Goal: Use online tool/utility: Utilize a website feature to perform a specific function

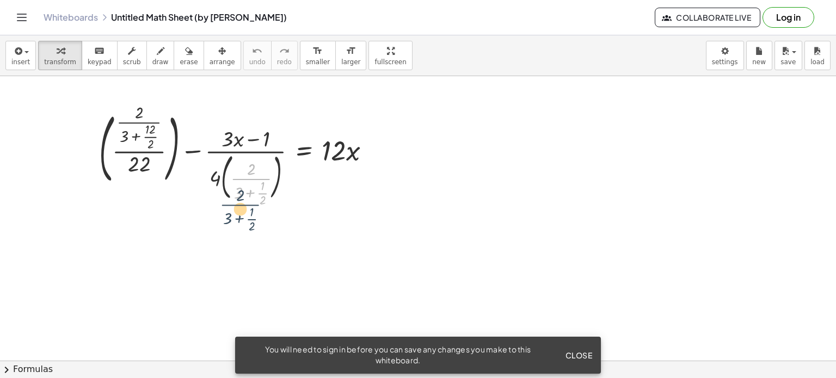
drag, startPoint x: 263, startPoint y: 192, endPoint x: 250, endPoint y: 206, distance: 18.9
click at [350, 177] on div at bounding box center [239, 155] width 291 height 97
click at [356, 156] on div at bounding box center [239, 155] width 291 height 97
click at [370, 156] on div at bounding box center [373, 157] width 12 height 12
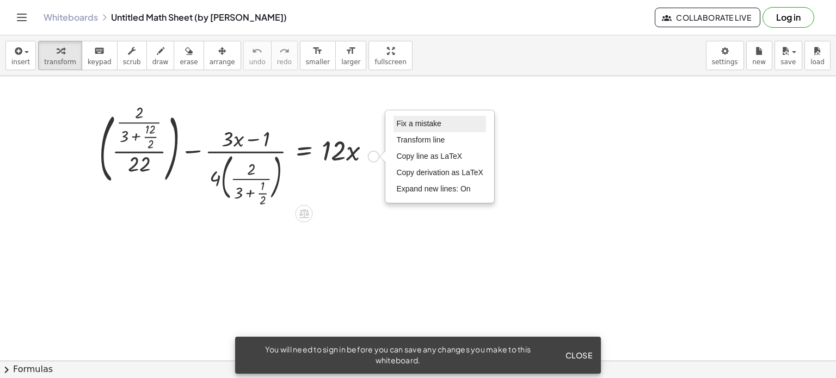
click at [406, 124] on span "Fix a mistake" at bounding box center [418, 123] width 45 height 9
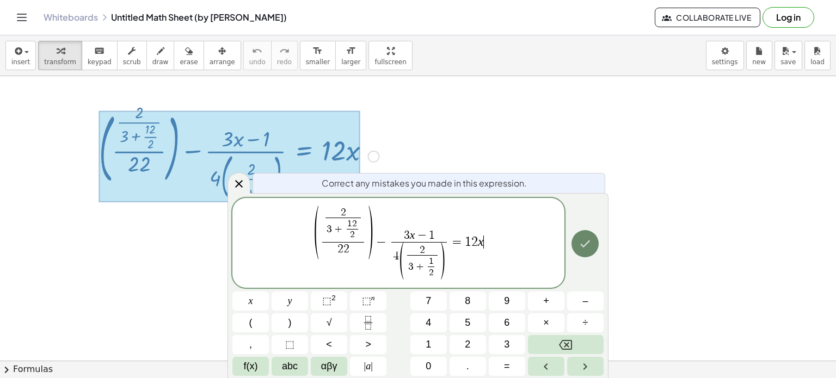
click at [588, 239] on icon "Done" at bounding box center [584, 243] width 13 height 13
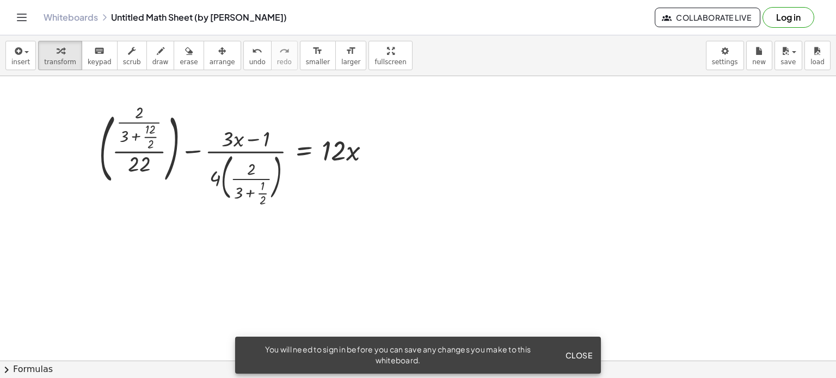
click at [250, 91] on div at bounding box center [418, 360] width 836 height 569
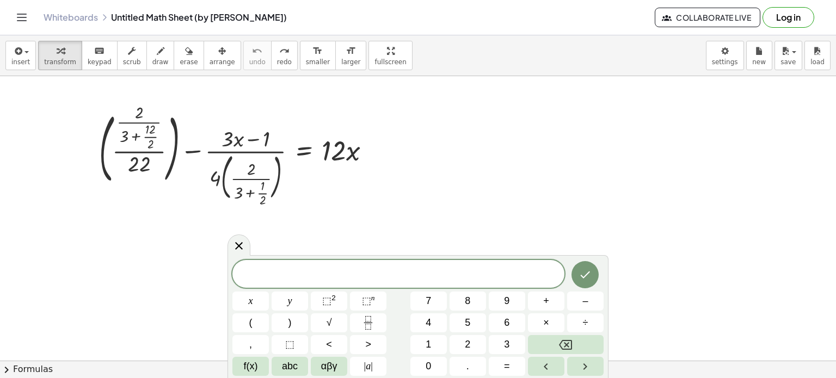
click at [276, 85] on div at bounding box center [418, 360] width 836 height 569
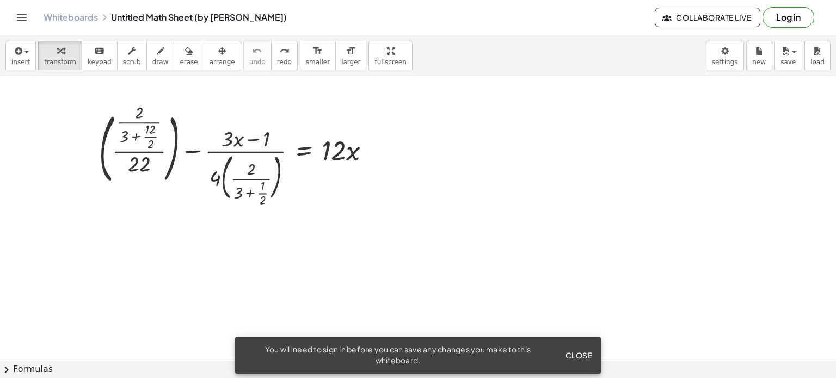
click at [397, 178] on div at bounding box center [418, 360] width 836 height 569
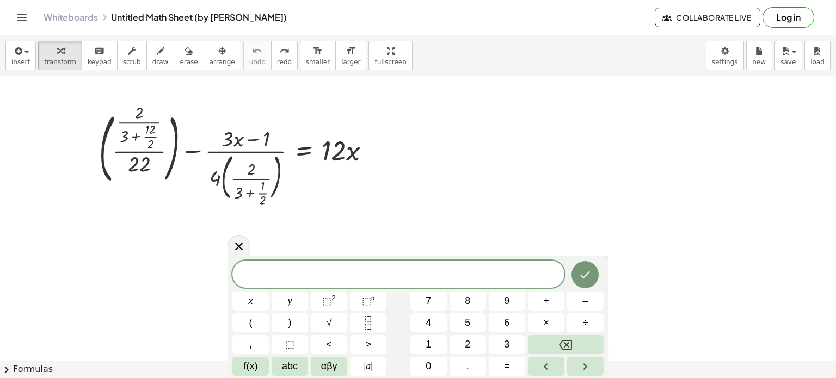
click at [397, 178] on div at bounding box center [418, 360] width 836 height 569
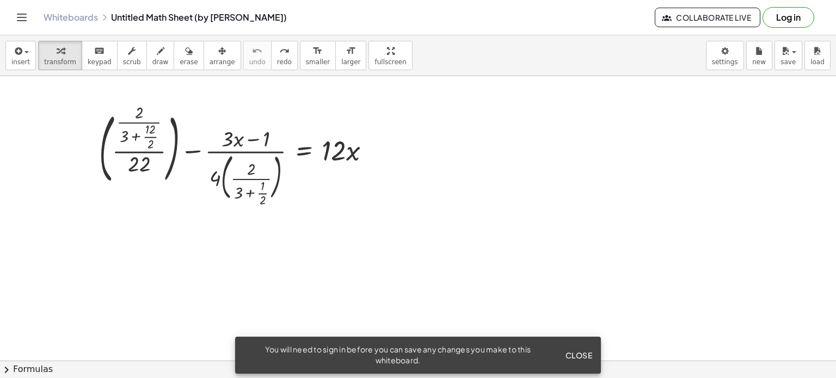
click at [397, 178] on div at bounding box center [418, 360] width 836 height 569
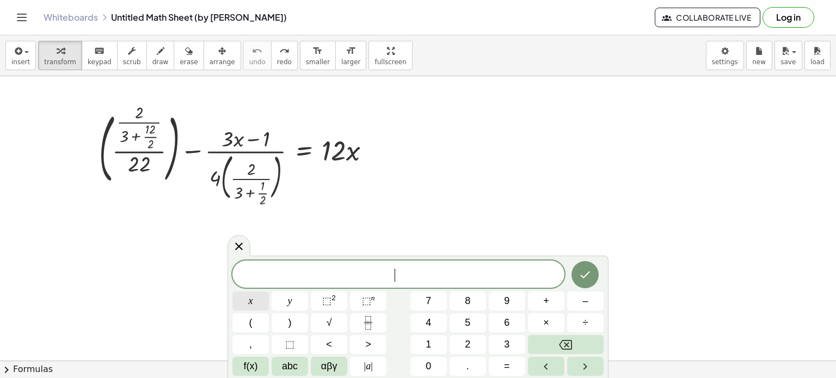
click at [249, 305] on span "x" at bounding box center [251, 301] width 4 height 15
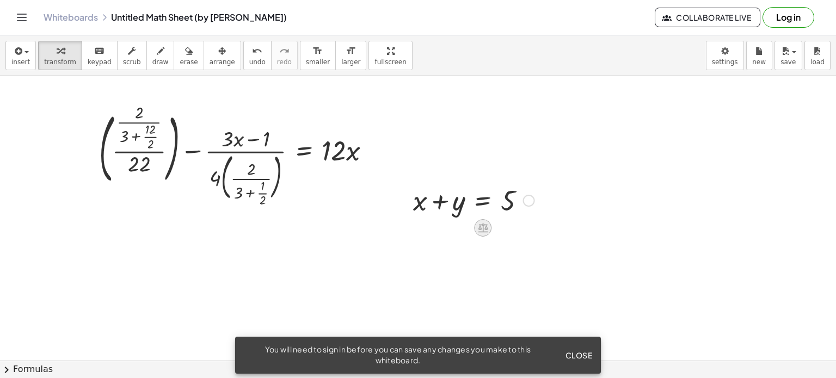
click at [487, 230] on icon at bounding box center [482, 227] width 11 height 11
click at [433, 230] on div "+" at bounding box center [438, 227] width 17 height 17
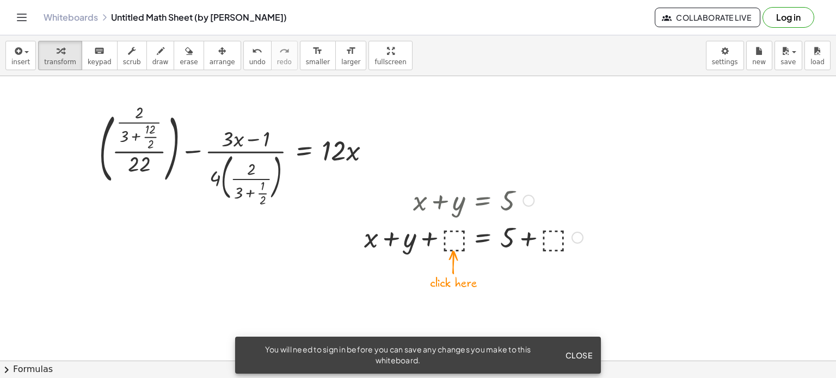
click at [447, 239] on div at bounding box center [474, 236] width 230 height 37
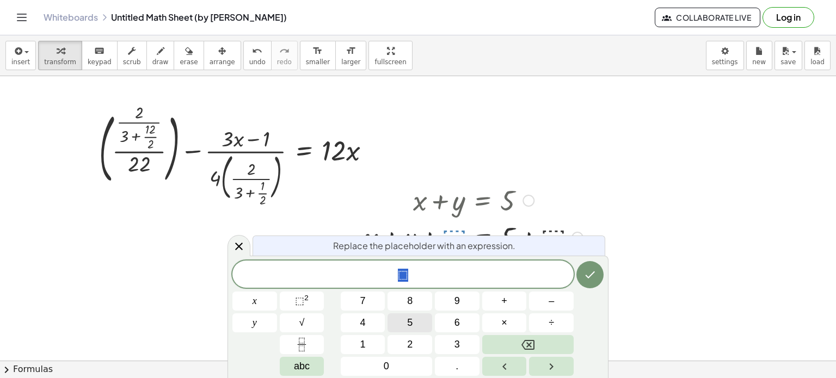
click at [422, 319] on button "5" at bounding box center [409, 322] width 45 height 19
click at [586, 274] on icon "Done" at bounding box center [589, 274] width 13 height 13
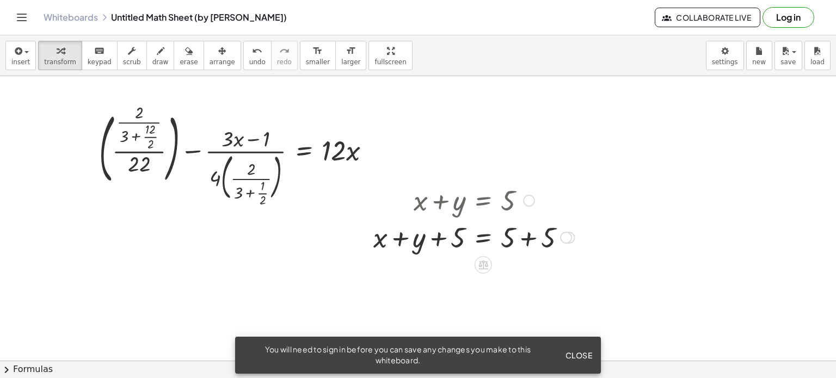
click at [547, 237] on div at bounding box center [474, 236] width 212 height 37
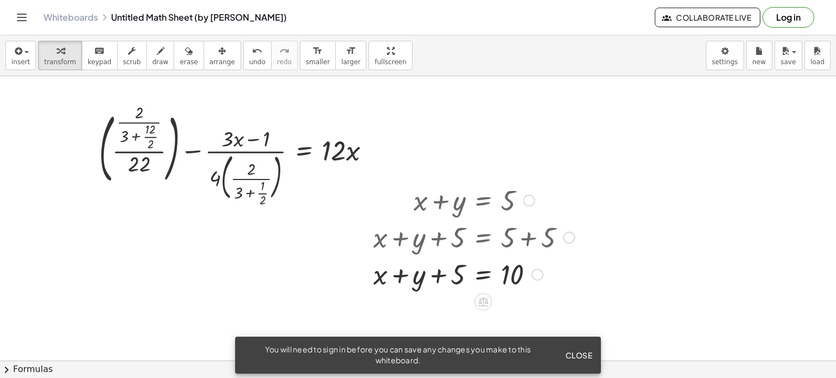
click at [505, 280] on div at bounding box center [474, 273] width 212 height 37
click at [521, 241] on div at bounding box center [474, 236] width 212 height 37
drag, startPoint x: 534, startPoint y: 239, endPoint x: 592, endPoint y: 242, distance: 58.3
click at [551, 244] on div at bounding box center [474, 236] width 212 height 37
click at [557, 239] on div at bounding box center [474, 236] width 212 height 37
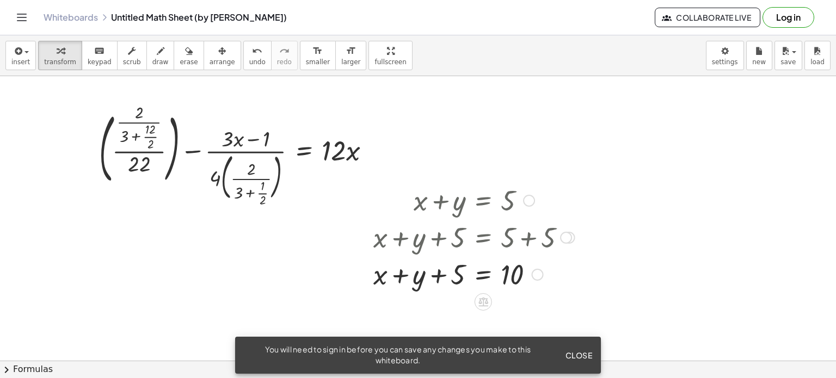
click at [564, 241] on div at bounding box center [566, 238] width 12 height 12
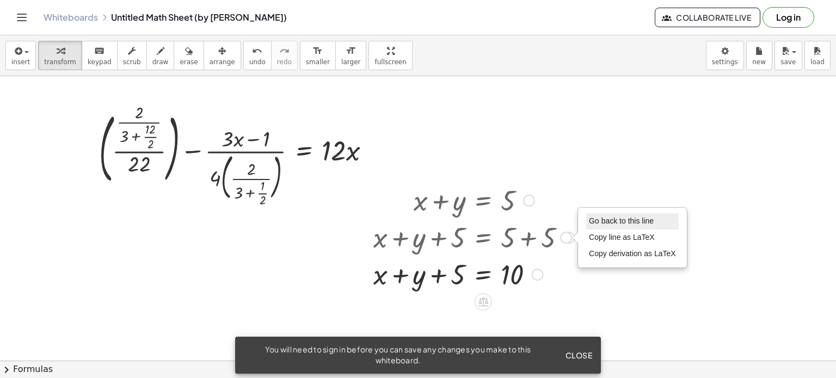
click at [594, 223] on span "Go back to this line" at bounding box center [621, 221] width 65 height 9
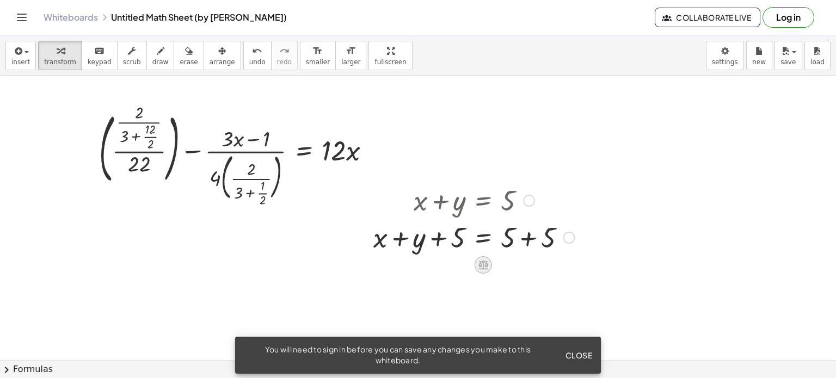
click at [483, 263] on icon at bounding box center [483, 265] width 10 height 9
click at [464, 266] on span "−" at bounding box center [461, 265] width 7 height 16
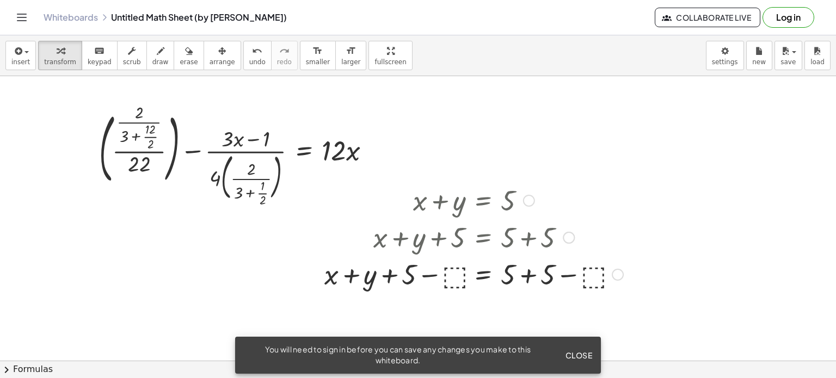
click at [449, 271] on div at bounding box center [474, 273] width 310 height 37
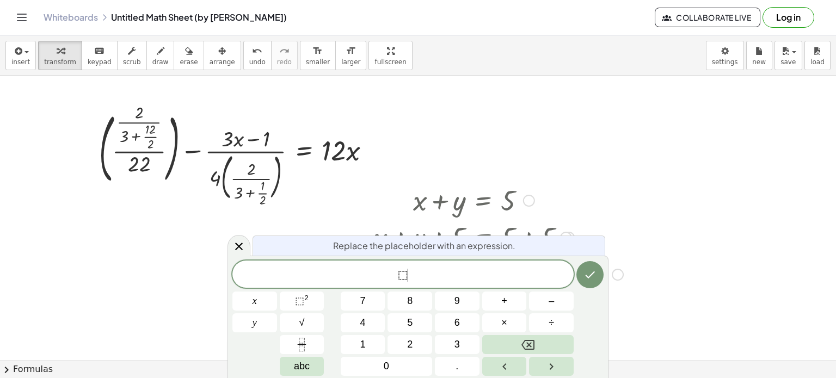
drag, startPoint x: 451, startPoint y: 271, endPoint x: 492, endPoint y: 270, distance: 41.4
click at [457, 272] on span "⬚ ​" at bounding box center [402, 275] width 341 height 15
click at [583, 273] on icon "Done" at bounding box center [589, 274] width 13 height 13
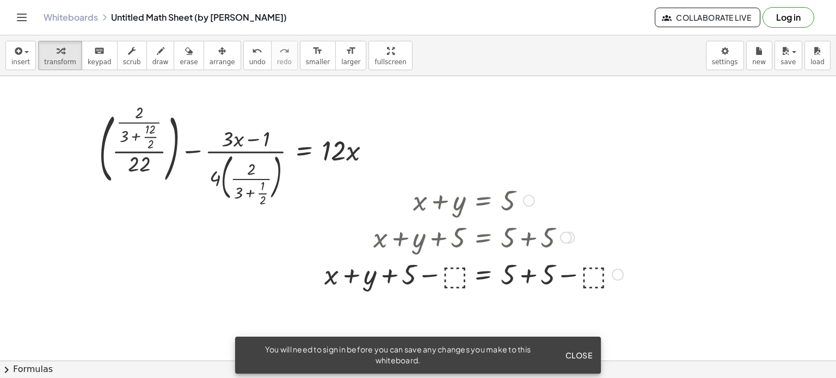
click at [455, 281] on div at bounding box center [474, 273] width 310 height 37
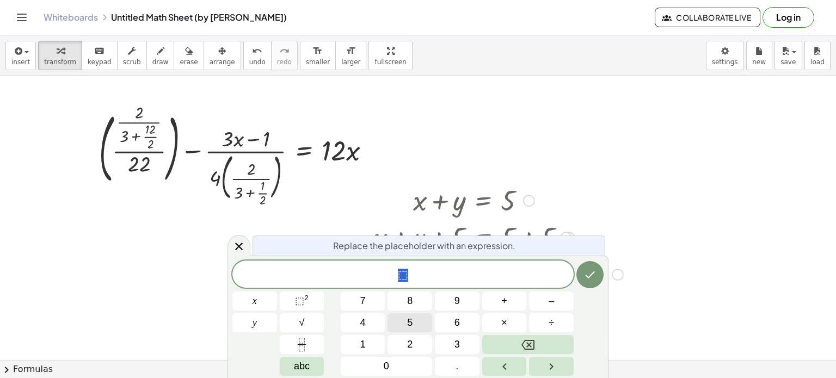
click at [426, 333] on div "* ⬚ x y 7 8 9 + – 4 5 6 × ÷ ⬚ 2 √ abc 1 2 3 0 ." at bounding box center [417, 318] width 371 height 115
click at [416, 315] on button "5" at bounding box center [409, 322] width 45 height 19
click at [461, 302] on button "9" at bounding box center [457, 301] width 45 height 19
click at [598, 277] on button "Done" at bounding box center [589, 274] width 27 height 27
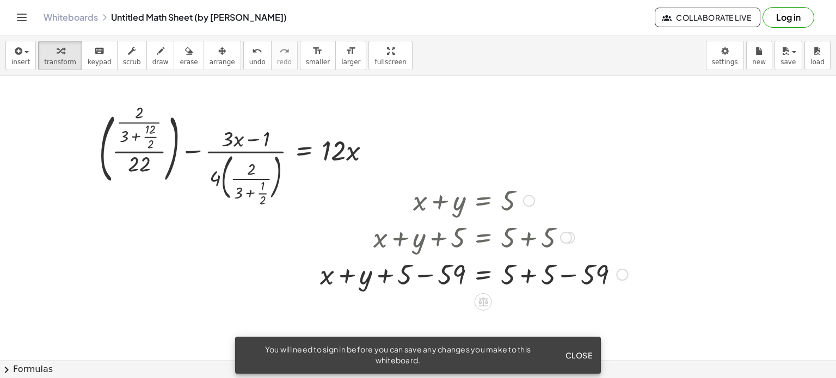
drag, startPoint x: 588, startPoint y: 293, endPoint x: 527, endPoint y: 293, distance: 60.9
click at [588, 294] on div "+ ( · · 2 · ( + 3 + · 12 · 2 ) · 22 ) − · ( + · 3 · x − 1 ) · 4 · ( · 2 · ( + 3…" at bounding box center [418, 360] width 836 height 569
drag, startPoint x: 517, startPoint y: 288, endPoint x: 556, endPoint y: 280, distance: 39.6
click at [583, 279] on div at bounding box center [474, 273] width 318 height 37
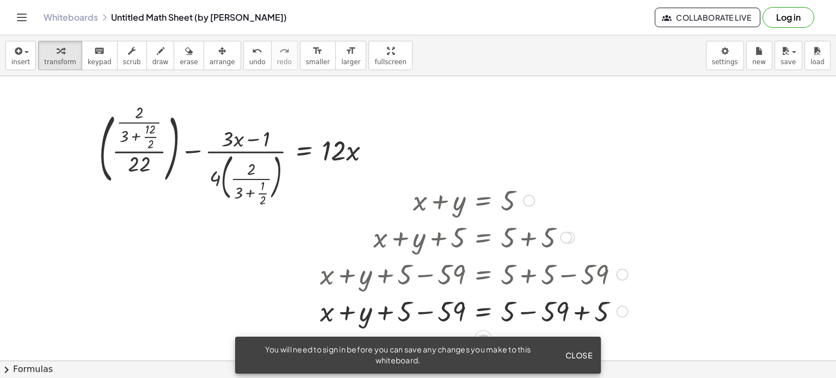
drag, startPoint x: 505, startPoint y: 279, endPoint x: 562, endPoint y: 281, distance: 57.2
click at [562, 281] on div at bounding box center [474, 273] width 318 height 37
drag, startPoint x: 533, startPoint y: 313, endPoint x: 490, endPoint y: 312, distance: 42.5
click at [490, 312] on div at bounding box center [474, 310] width 318 height 37
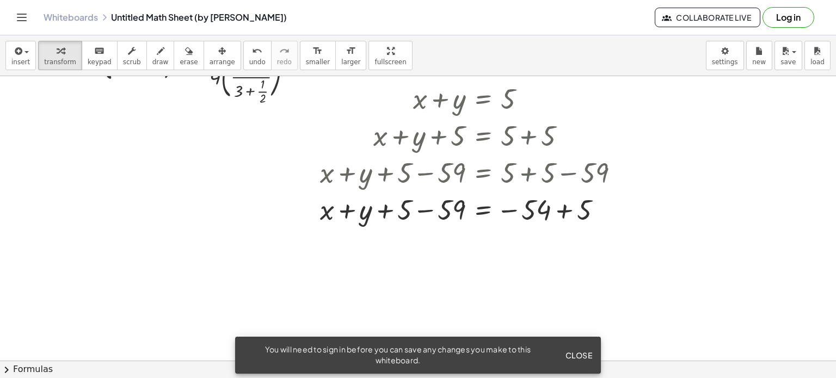
scroll to position [109, 0]
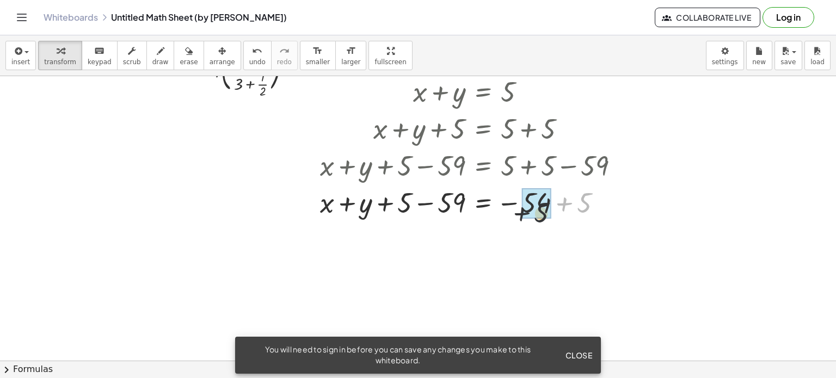
drag, startPoint x: 566, startPoint y: 208, endPoint x: 523, endPoint y: 211, distance: 43.1
click at [524, 211] on div at bounding box center [474, 201] width 318 height 37
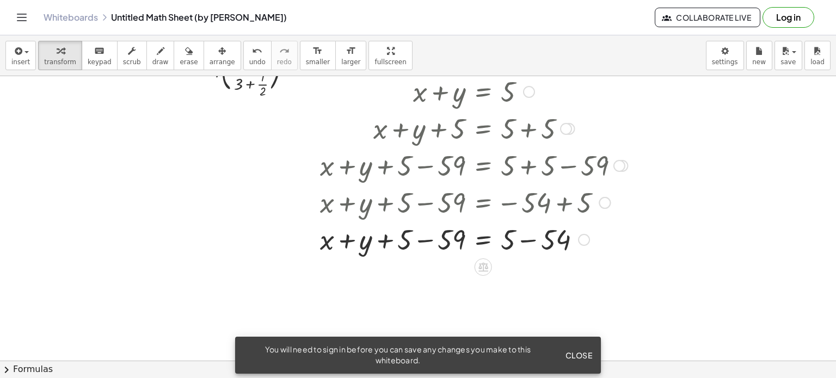
click at [509, 204] on div at bounding box center [474, 201] width 318 height 37
drag, startPoint x: 509, startPoint y: 241, endPoint x: 555, endPoint y: 243, distance: 46.3
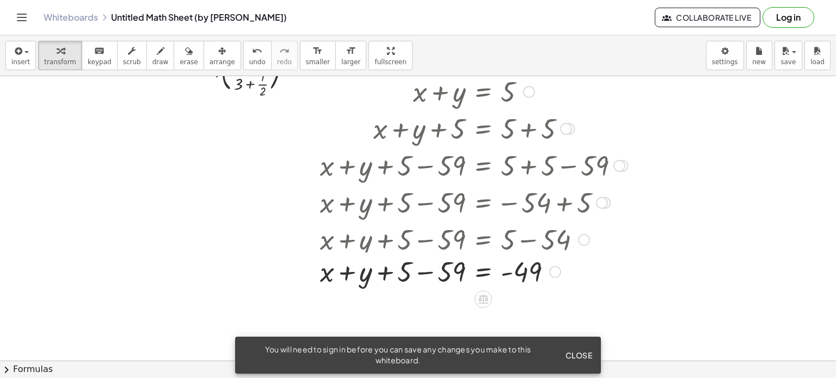
drag, startPoint x: 511, startPoint y: 248, endPoint x: 548, endPoint y: 245, distance: 37.1
click at [483, 92] on div "+ x + y = 5 + x + y + ⬚ = + 5 + ⬚ + x + y + 5 = + 5 + 5 + x + y + 5 − ⬚ = + 5 +…" at bounding box center [483, 92] width 0 height 0
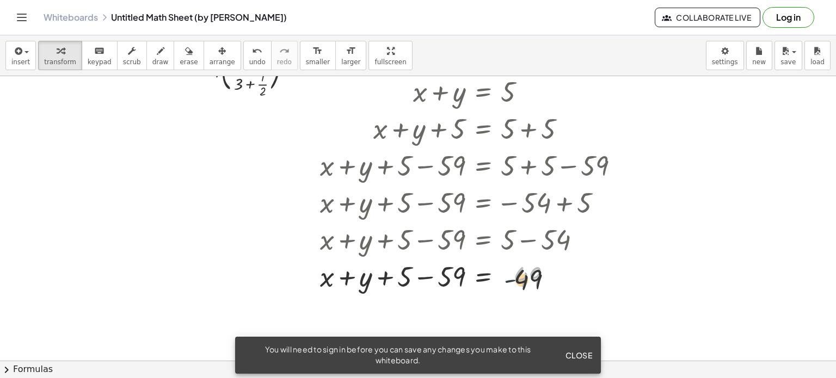
drag, startPoint x: 528, startPoint y: 258, endPoint x: 571, endPoint y: 267, distance: 44.4
click at [571, 267] on div at bounding box center [474, 275] width 318 height 37
drag, startPoint x: 433, startPoint y: 281, endPoint x: 580, endPoint y: 281, distance: 147.5
click at [579, 281] on div at bounding box center [474, 275] width 318 height 37
drag, startPoint x: 447, startPoint y: 280, endPoint x: 564, endPoint y: 279, distance: 116.4
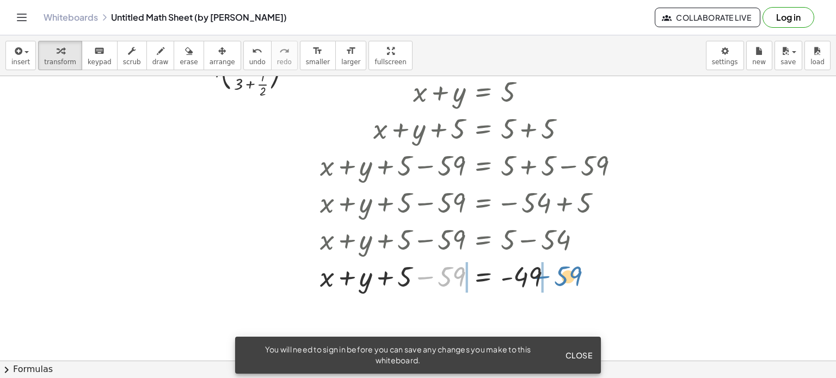
click at [564, 279] on div at bounding box center [474, 275] width 318 height 37
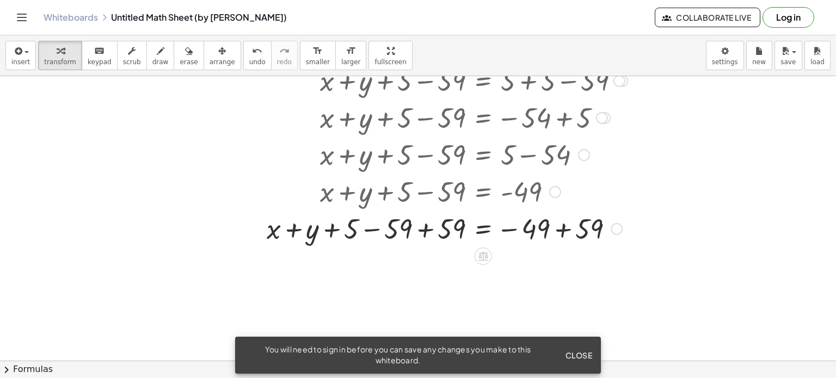
scroll to position [218, 0]
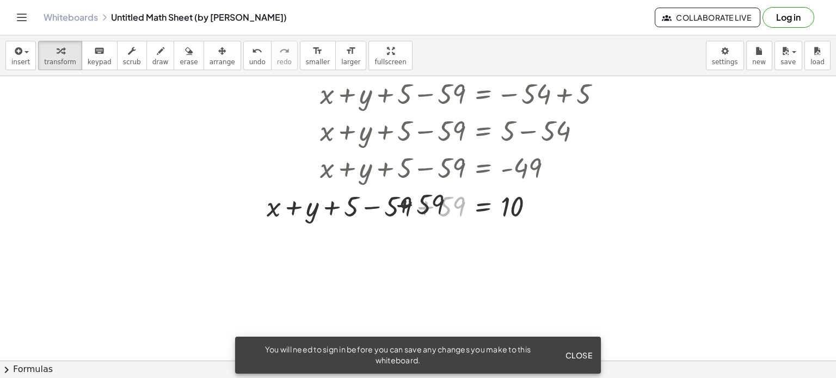
drag, startPoint x: 420, startPoint y: 207, endPoint x: 396, endPoint y: 207, distance: 23.9
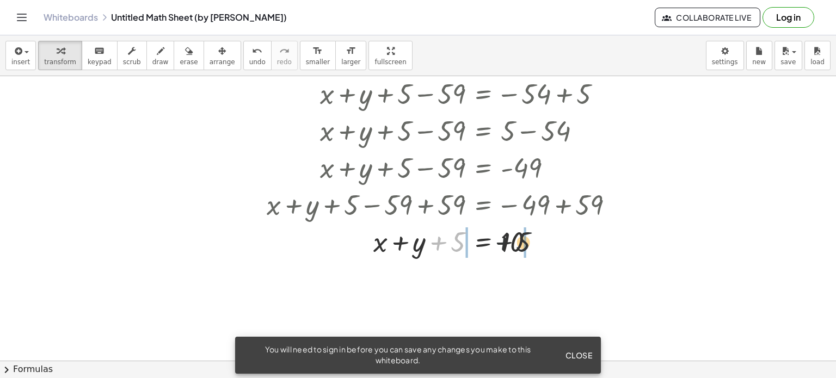
drag, startPoint x: 491, startPoint y: 245, endPoint x: 548, endPoint y: 245, distance: 57.1
click at [546, 245] on div at bounding box center [447, 241] width 372 height 37
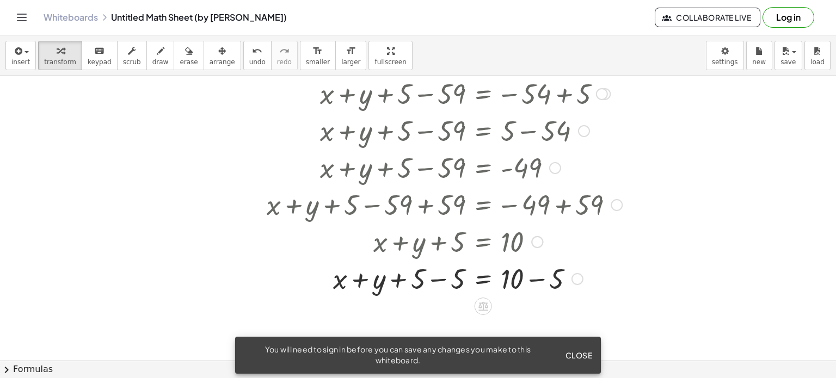
click at [422, 243] on div at bounding box center [447, 241] width 292 height 37
drag, startPoint x: 418, startPoint y: 280, endPoint x: 466, endPoint y: 280, distance: 47.9
drag, startPoint x: 538, startPoint y: 280, endPoint x: 553, endPoint y: 279, distance: 14.7
click at [548, 280] on div at bounding box center [447, 278] width 372 height 37
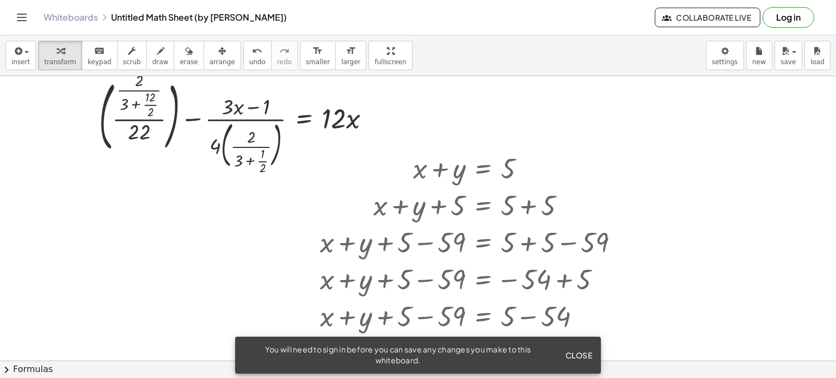
scroll to position [0, 0]
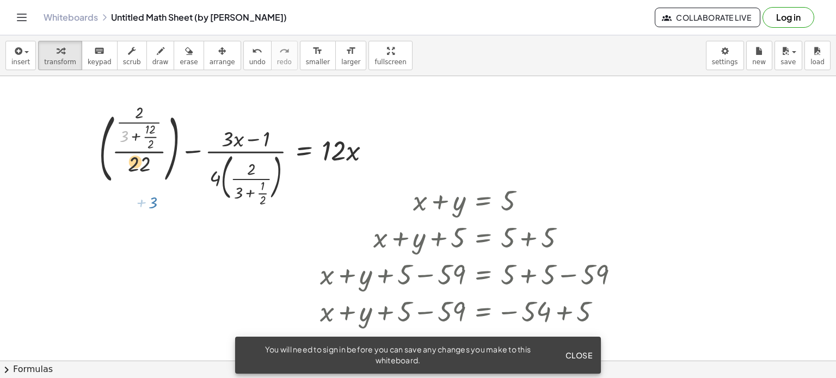
drag, startPoint x: 117, startPoint y: 130, endPoint x: 177, endPoint y: 165, distance: 69.5
click at [182, 193] on div at bounding box center [239, 155] width 291 height 97
drag, startPoint x: 177, startPoint y: 167, endPoint x: 168, endPoint y: 164, distance: 9.8
click at [177, 171] on div at bounding box center [239, 155] width 291 height 97
drag, startPoint x: 141, startPoint y: 141, endPoint x: 180, endPoint y: 160, distance: 42.6
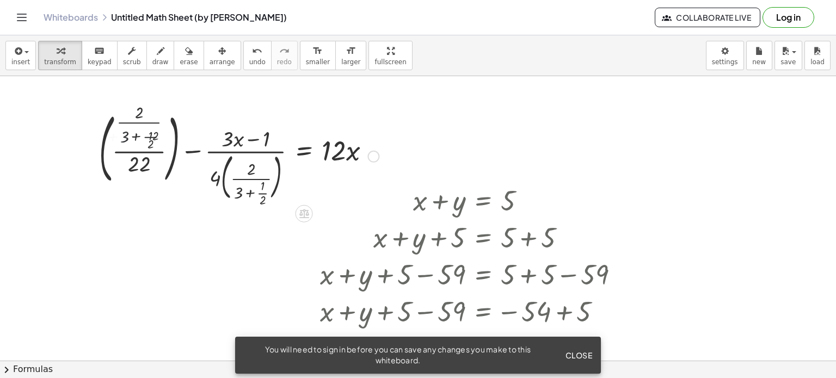
click at [180, 160] on div at bounding box center [239, 155] width 291 height 97
drag, startPoint x: 152, startPoint y: 127, endPoint x: 150, endPoint y: 153, distance: 26.3
click at [150, 153] on div at bounding box center [239, 155] width 291 height 97
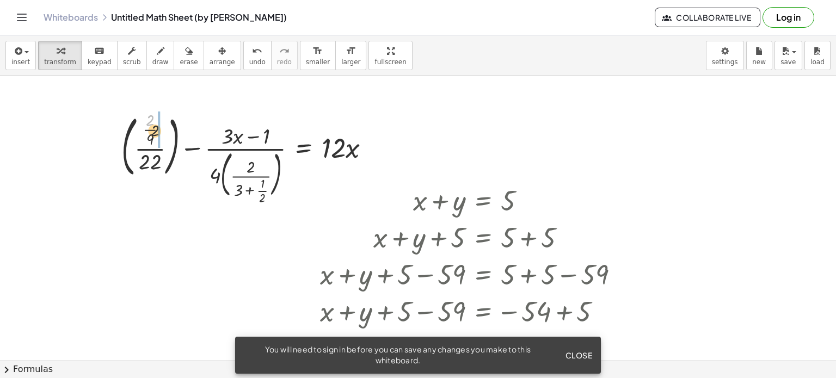
click at [157, 138] on div at bounding box center [250, 155] width 268 height 91
drag, startPoint x: 155, startPoint y: 129, endPoint x: 140, endPoint y: 122, distance: 16.1
click at [139, 119] on div at bounding box center [246, 155] width 276 height 91
drag, startPoint x: 150, startPoint y: 117, endPoint x: 149, endPoint y: 144, distance: 27.2
click at [150, 141] on div at bounding box center [250, 155] width 268 height 91
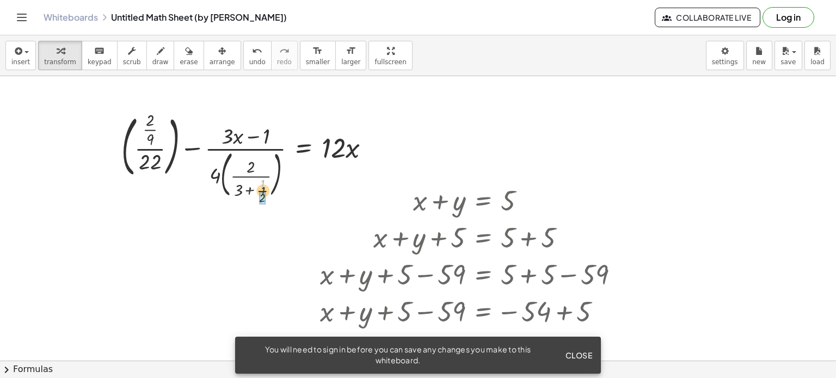
drag, startPoint x: 262, startPoint y: 188, endPoint x: 262, endPoint y: 201, distance: 13.6
drag, startPoint x: 262, startPoint y: 183, endPoint x: 263, endPoint y: 199, distance: 16.4
drag, startPoint x: 244, startPoint y: 189, endPoint x: 268, endPoint y: 191, distance: 24.0
click at [268, 191] on div at bounding box center [250, 155] width 268 height 91
drag, startPoint x: 237, startPoint y: 186, endPoint x: 263, endPoint y: 187, distance: 25.6
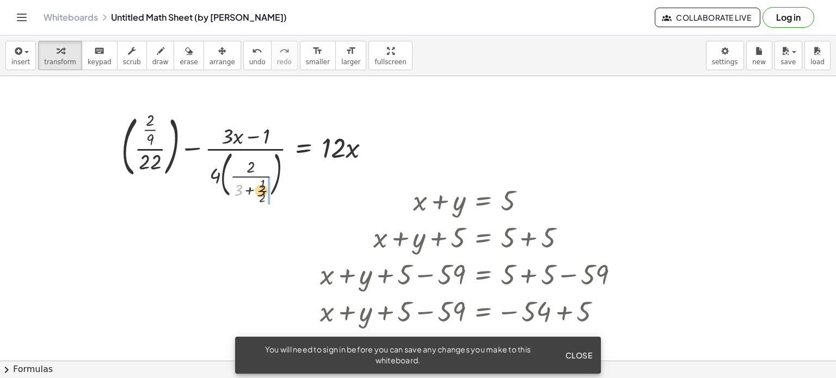
click at [263, 187] on div at bounding box center [250, 155] width 268 height 91
drag, startPoint x: 237, startPoint y: 185, endPoint x: 255, endPoint y: 184, distance: 18.0
click at [237, 185] on div at bounding box center [250, 155] width 268 height 91
drag, startPoint x: 243, startPoint y: 190, endPoint x: 254, endPoint y: 191, distance: 10.9
click at [254, 191] on div at bounding box center [250, 155] width 268 height 91
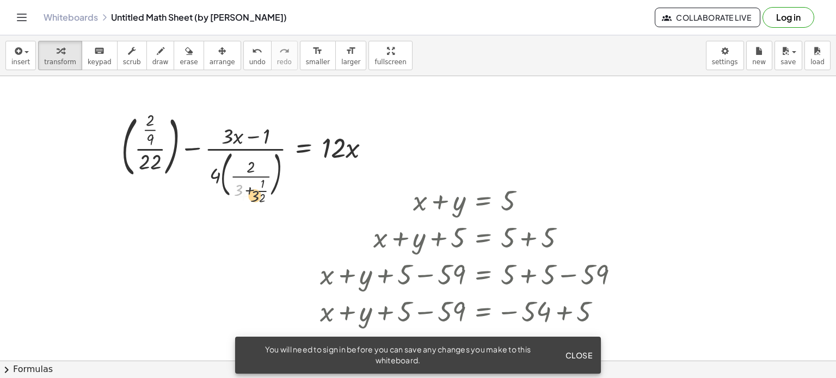
drag, startPoint x: 238, startPoint y: 187, endPoint x: 256, endPoint y: 193, distance: 19.4
click at [256, 193] on div at bounding box center [250, 155] width 268 height 91
click at [265, 184] on div at bounding box center [250, 155] width 268 height 91
drag, startPoint x: 257, startPoint y: 182, endPoint x: 264, endPoint y: 198, distance: 16.8
click at [264, 198] on div at bounding box center [250, 155] width 268 height 91
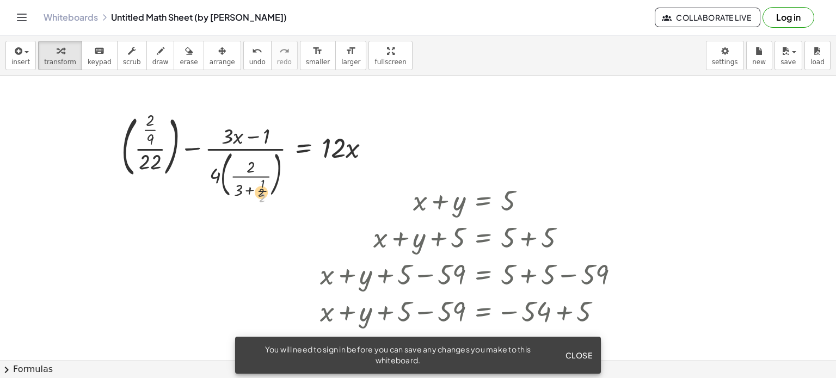
drag, startPoint x: 261, startPoint y: 198, endPoint x: 259, endPoint y: 185, distance: 12.7
click at [259, 185] on div at bounding box center [250, 155] width 268 height 91
drag, startPoint x: 239, startPoint y: 190, endPoint x: 259, endPoint y: 190, distance: 19.6
click at [258, 190] on div at bounding box center [250, 155] width 268 height 91
drag, startPoint x: 257, startPoint y: 190, endPoint x: 244, endPoint y: 190, distance: 12.5
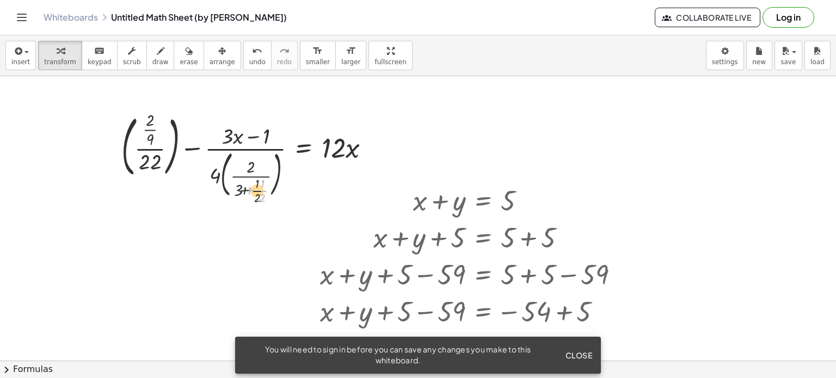
click at [246, 190] on div at bounding box center [250, 155] width 268 height 91
drag, startPoint x: 242, startPoint y: 189, endPoint x: 261, endPoint y: 189, distance: 19.0
click at [260, 189] on div at bounding box center [250, 155] width 268 height 91
drag, startPoint x: 212, startPoint y: 174, endPoint x: 252, endPoint y: 166, distance: 41.5
click at [249, 165] on div at bounding box center [250, 155] width 268 height 91
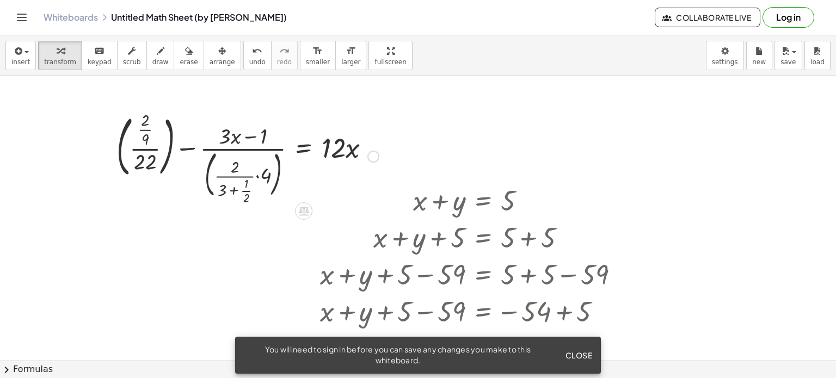
drag, startPoint x: 237, startPoint y: 163, endPoint x: 231, endPoint y: 164, distance: 6.7
click at [235, 163] on div at bounding box center [247, 155] width 273 height 91
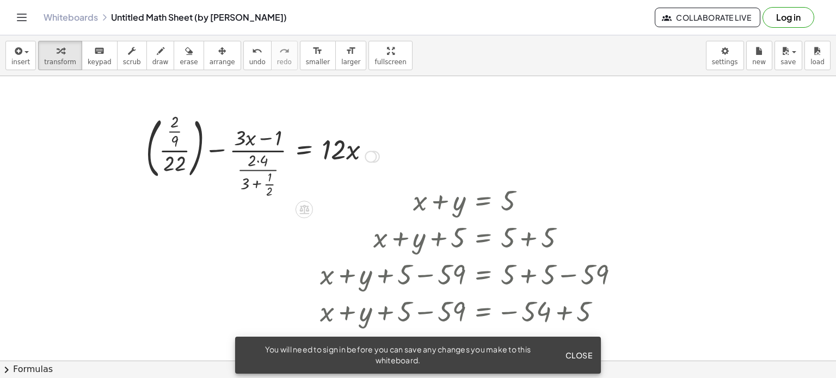
drag, startPoint x: 262, startPoint y: 163, endPoint x: 251, endPoint y: 169, distance: 12.9
click at [246, 161] on div at bounding box center [262, 156] width 244 height 88
drag, startPoint x: 246, startPoint y: 181, endPoint x: 268, endPoint y: 184, distance: 21.9
click at [267, 184] on div at bounding box center [262, 156] width 244 height 88
drag, startPoint x: 247, startPoint y: 184, endPoint x: 275, endPoint y: 174, distance: 30.3
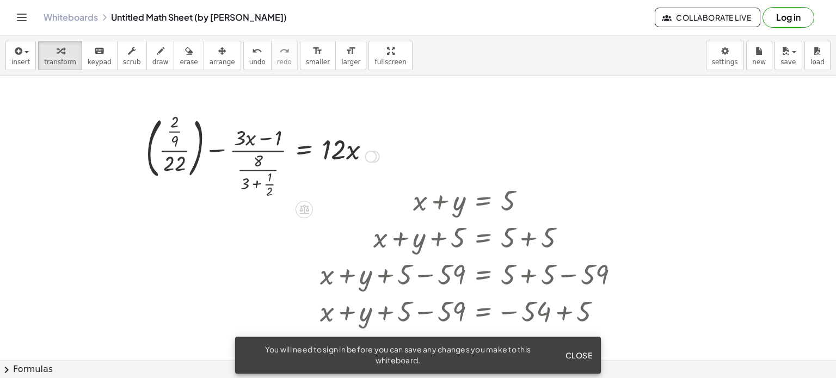
click at [272, 174] on div at bounding box center [262, 156] width 244 height 88
drag, startPoint x: 272, startPoint y: 182, endPoint x: 251, endPoint y: 177, distance: 21.2
click at [251, 177] on div at bounding box center [262, 156] width 244 height 88
drag, startPoint x: 246, startPoint y: 192, endPoint x: 267, endPoint y: 184, distance: 22.5
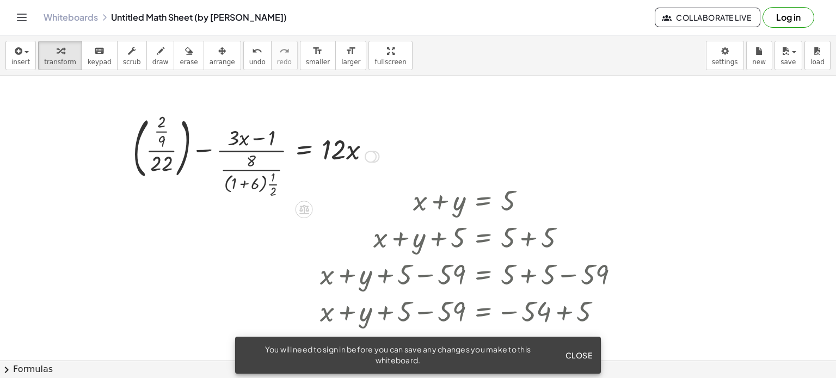
drag, startPoint x: 237, startPoint y: 183, endPoint x: 254, endPoint y: 184, distance: 16.4
click at [252, 184] on div at bounding box center [255, 156] width 257 height 88
drag, startPoint x: 233, startPoint y: 183, endPoint x: 253, endPoint y: 182, distance: 20.1
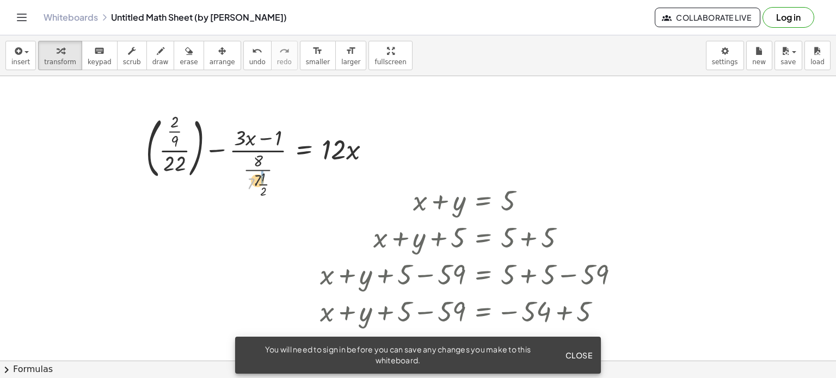
drag, startPoint x: 249, startPoint y: 181, endPoint x: 259, endPoint y: 176, distance: 11.2
click at [259, 176] on div at bounding box center [262, 156] width 244 height 88
drag, startPoint x: 256, startPoint y: 192, endPoint x: 260, endPoint y: 152, distance: 39.9
click at [260, 152] on div at bounding box center [262, 156] width 244 height 88
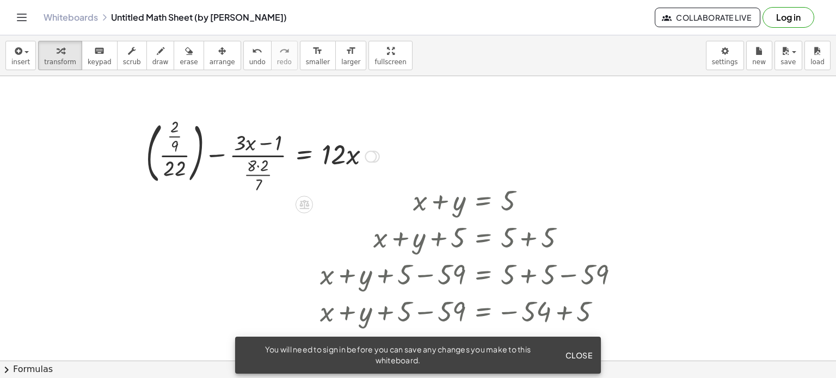
drag, startPoint x: 253, startPoint y: 162, endPoint x: 258, endPoint y: 162, distance: 5.5
click at [258, 162] on div at bounding box center [262, 155] width 244 height 78
drag
click at [285, 146] on div at bounding box center [262, 155] width 244 height 78
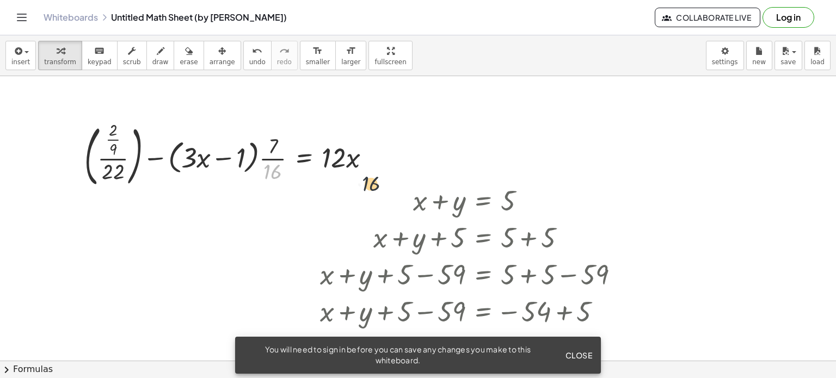
click at [381, 164] on div at bounding box center [232, 156] width 306 height 72
click at [283, 172] on div at bounding box center [232, 156] width 306 height 72
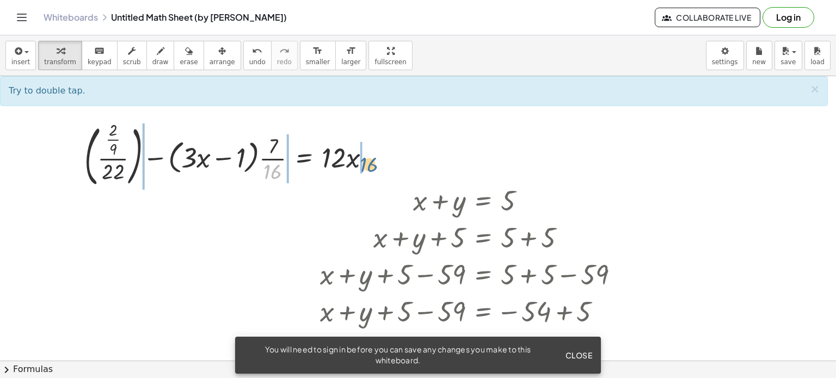
click at [368, 164] on div at bounding box center [232, 156] width 306 height 72
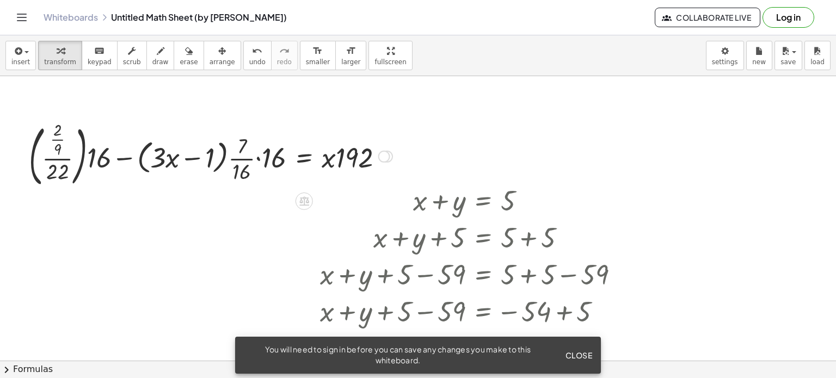
drag, startPoint x: 327, startPoint y: 161, endPoint x: 359, endPoint y: 162, distance: 32.1
click at [357, 162] on div at bounding box center [210, 156] width 374 height 72
click at [361, 158] on div at bounding box center [210, 156] width 374 height 72
click at [402, 154] on div "+ ( · · 2 · ( + 3 + · 12 · 2 ) · 22 ) − · ( + · 3 · x − 1 ) · 4 · ( · 2 · ( + 3…" at bounding box center [418, 361] width 836 height 570
click at [287, 160] on div at bounding box center [210, 156] width 374 height 72
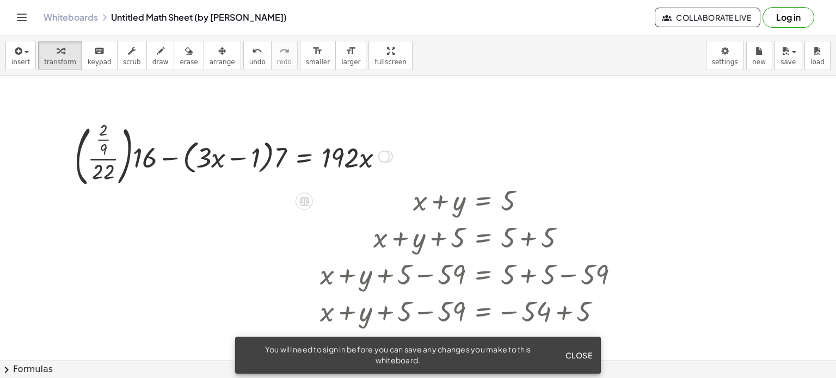
click at [231, 161] on div at bounding box center [233, 156] width 329 height 72
click at [109, 156] on div at bounding box center [234, 156] width 328 height 72
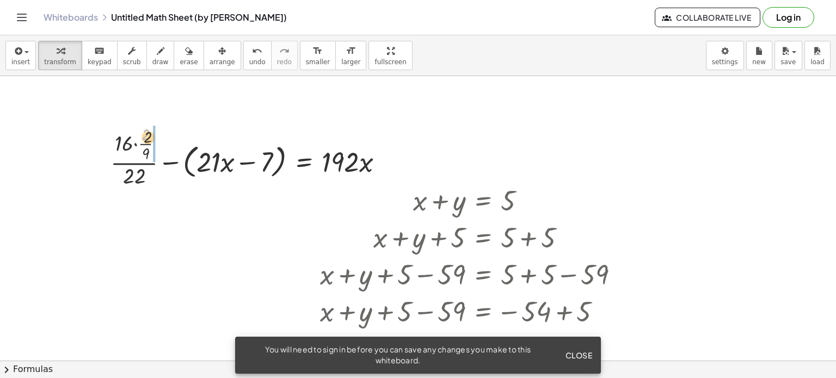
click at [150, 148] on div at bounding box center [251, 155] width 293 height 67
click at [139, 158] on div at bounding box center [243, 155] width 307 height 67
click at [128, 124] on div at bounding box center [243, 155] width 307 height 67
click at [155, 142] on div at bounding box center [243, 155] width 307 height 67
click at [104, 138] on div "+ ( · · 2 · ( + 3 + · 12 · 2 ) · 22 ) − · ( + · 3 · x − 1 ) · 4 · ( · 2 · ( + 3…" at bounding box center [246, 155] width 310 height 73
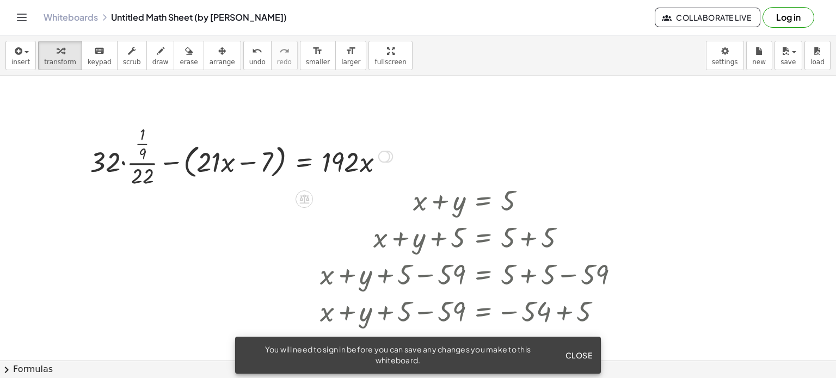
click at [226, 174] on div at bounding box center [240, 155] width 313 height 67
click at [147, 165] on div at bounding box center [240, 155] width 313 height 67
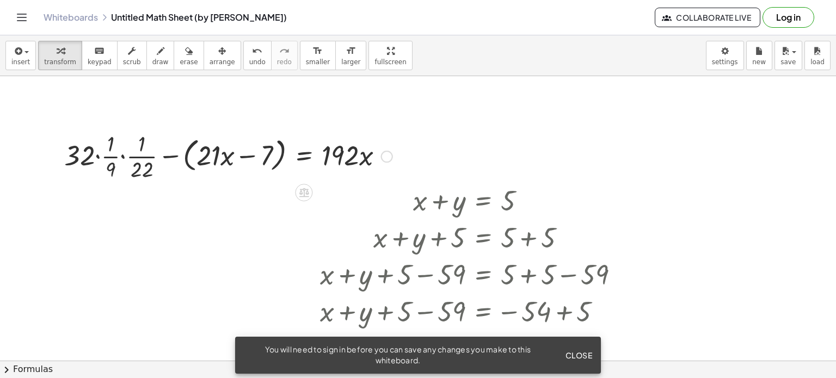
drag, startPoint x: 81, startPoint y: 152, endPoint x: 102, endPoint y: 150, distance: 21.3
click at [101, 151] on div at bounding box center [228, 155] width 339 height 54
drag, startPoint x: 110, startPoint y: 170, endPoint x: 379, endPoint y: 153, distance: 269.4
click at [379, 153] on div at bounding box center [228, 155] width 339 height 54
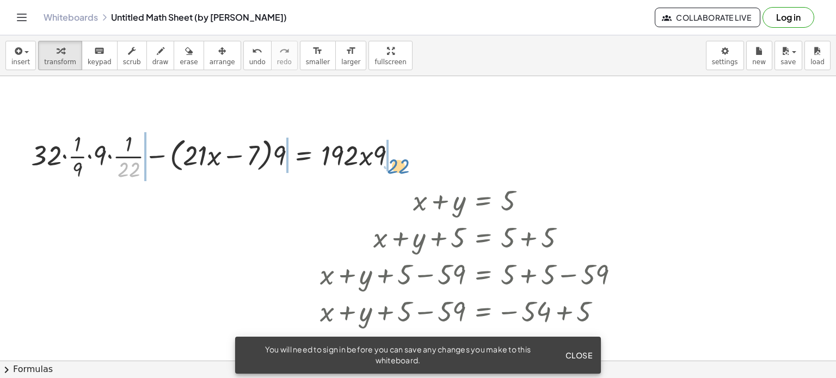
drag, startPoint x: 129, startPoint y: 176, endPoint x: 403, endPoint y: 172, distance: 273.7
click at [403, 172] on div at bounding box center [218, 155] width 385 height 54
drag, startPoint x: 136, startPoint y: 176, endPoint x: 415, endPoint y: 163, distance: 279.5
click at [415, 163] on div "+ ( · · 2 · ( + 3 + · 12 · 2 ) · 22 ) − · ( + · 3 · x − 1 ) · 4 · ( · 2 · ( + 3…" at bounding box center [418, 361] width 836 height 570
click at [139, 177] on div at bounding box center [218, 155] width 385 height 54
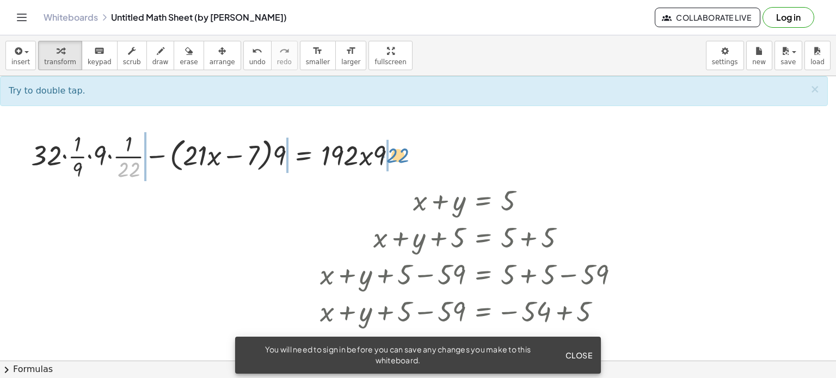
drag, startPoint x: 130, startPoint y: 166, endPoint x: 398, endPoint y: 152, distance: 269.2
click at [398, 152] on div at bounding box center [218, 155] width 385 height 54
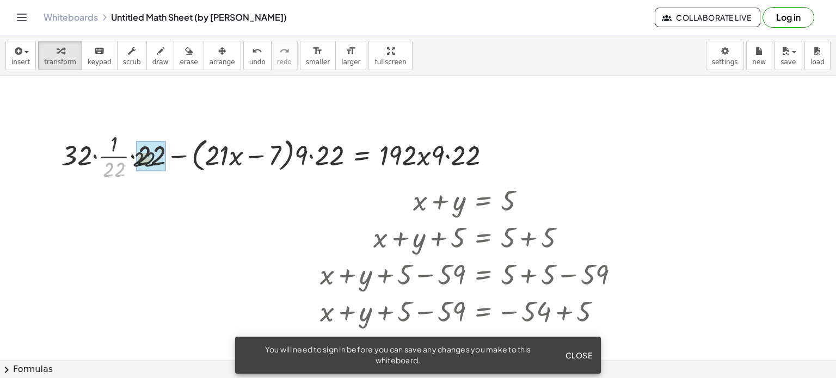
drag, startPoint x: 128, startPoint y: 158, endPoint x: 145, endPoint y: 150, distance: 18.3
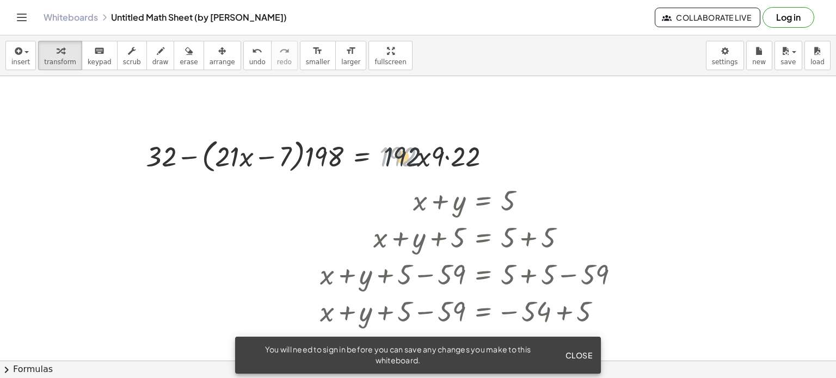
drag, startPoint x: 411, startPoint y: 161, endPoint x: 436, endPoint y: 161, distance: 24.5
click at [435, 161] on div at bounding box center [322, 155] width 365 height 41
drag, startPoint x: 418, startPoint y: 159, endPoint x: 383, endPoint y: 159, distance: 34.8
drag, startPoint x: 405, startPoint y: 161, endPoint x: 458, endPoint y: 161, distance: 52.2
click at [458, 161] on div at bounding box center [318, 155] width 356 height 41
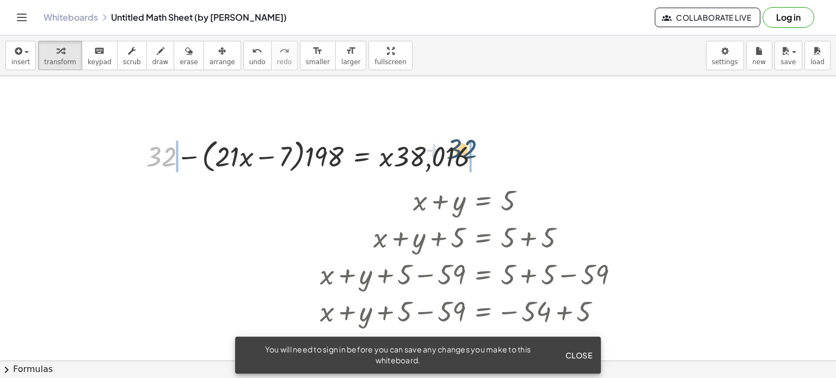
drag, startPoint x: 166, startPoint y: 159, endPoint x: 511, endPoint y: 154, distance: 345.6
click at [512, 152] on div "+ ( · · 2 · ( + 3 + · 12 · 2 ) · 22 ) − · ( + · 3 · x − 1 ) · 4 · ( · 2 · ( + 3…" at bounding box center [418, 361] width 836 height 570
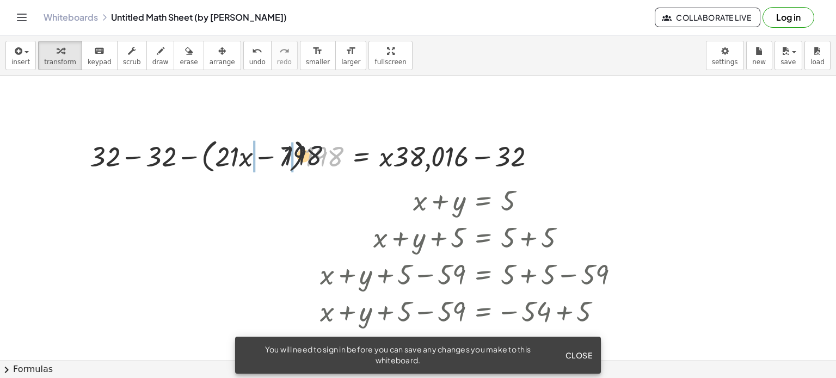
drag, startPoint x: 322, startPoint y: 151, endPoint x: 215, endPoint y: 149, distance: 106.1
click at [237, 149] on div at bounding box center [316, 155] width 465 height 41
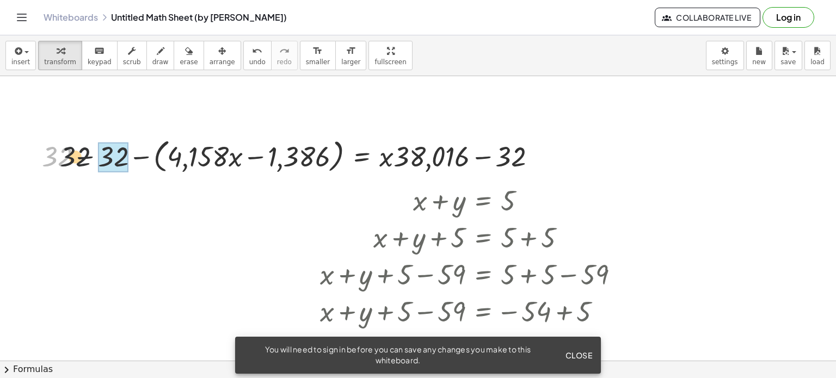
drag, startPoint x: 68, startPoint y: 164, endPoint x: 113, endPoint y: 164, distance: 44.6
click at [162, 158] on div at bounding box center [342, 155] width 415 height 41
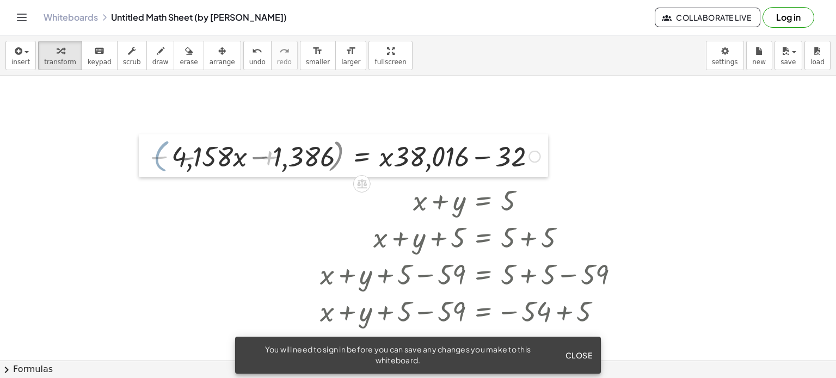
drag, startPoint x: 146, startPoint y: 159, endPoint x: 220, endPoint y: 159, distance: 73.5
click at [155, 159] on div at bounding box center [147, 155] width 16 height 42
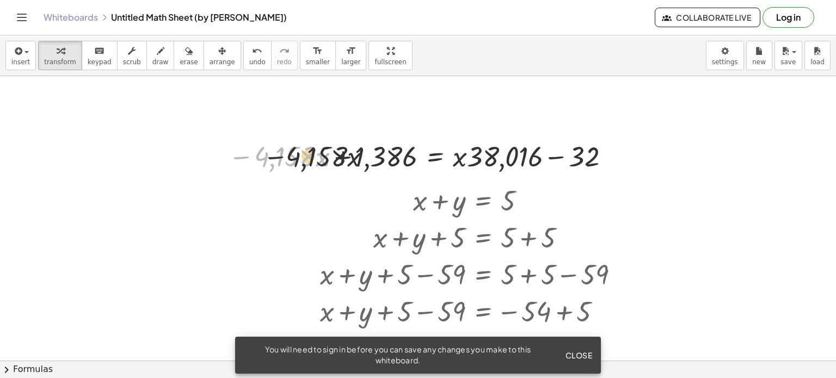
drag, startPoint x: 244, startPoint y: 158, endPoint x: 298, endPoint y: 158, distance: 54.4
click at [296, 158] on div at bounding box center [421, 155] width 396 height 37
drag, startPoint x: 456, startPoint y: 163, endPoint x: 529, endPoint y: 163, distance: 73.5
click at [529, 163] on div at bounding box center [421, 155] width 396 height 37
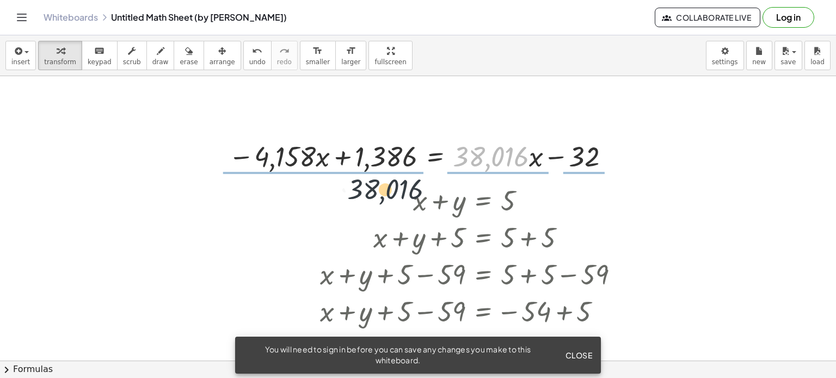
drag, startPoint x: 492, startPoint y: 157, endPoint x: 263, endPoint y: 190, distance: 231.9
click at [275, 190] on div "+ ( · · 2 · ( + 3 + · 12 · 2 ) · 22 ) − · ( + · 3 · x − 1 ) · 4 · ( · 2 · ( + 3…" at bounding box center [418, 361] width 836 height 570
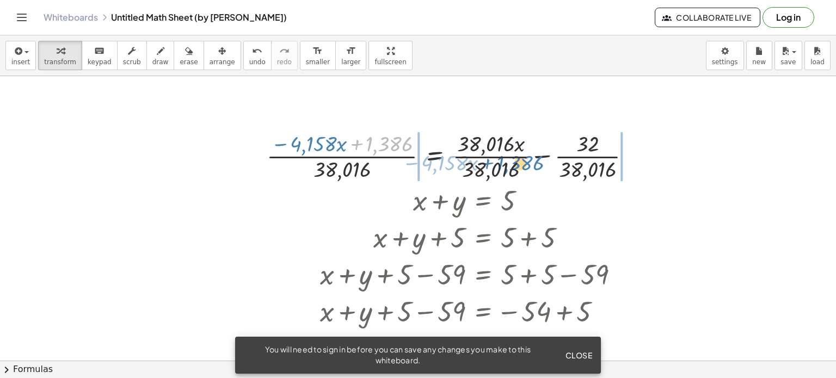
drag, startPoint x: 385, startPoint y: 145, endPoint x: 601, endPoint y: 154, distance: 216.8
click at [603, 146] on div at bounding box center [453, 155] width 384 height 54
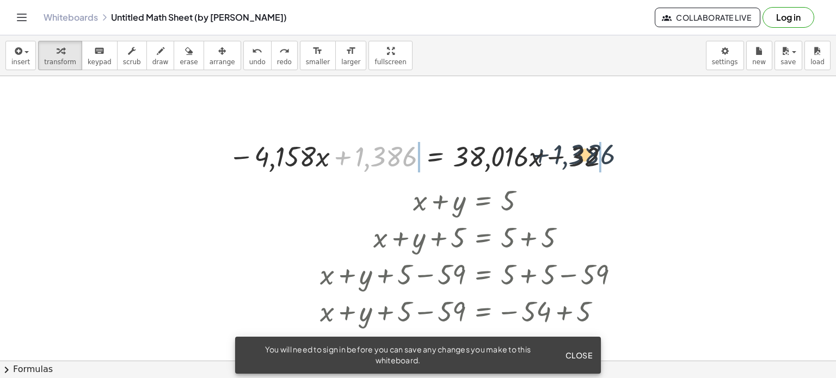
drag, startPoint x: 364, startPoint y: 158, endPoint x: 589, endPoint y: 155, distance: 225.3
click at [589, 155] on div at bounding box center [421, 155] width 396 height 37
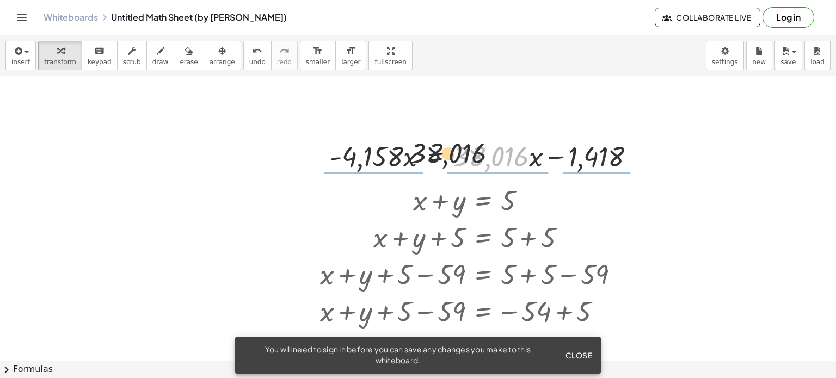
drag, startPoint x: 514, startPoint y: 165, endPoint x: 342, endPoint y: 166, distance: 171.9
click at [365, 162] on div at bounding box center [486, 155] width 325 height 37
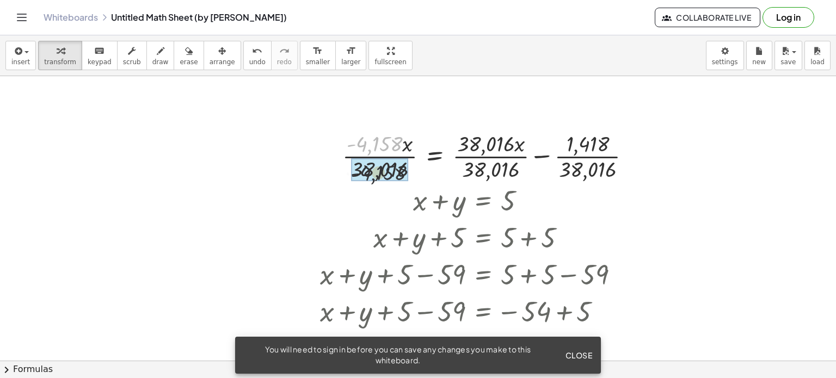
drag, startPoint x: 381, startPoint y: 141, endPoint x: 383, endPoint y: 161, distance: 19.7
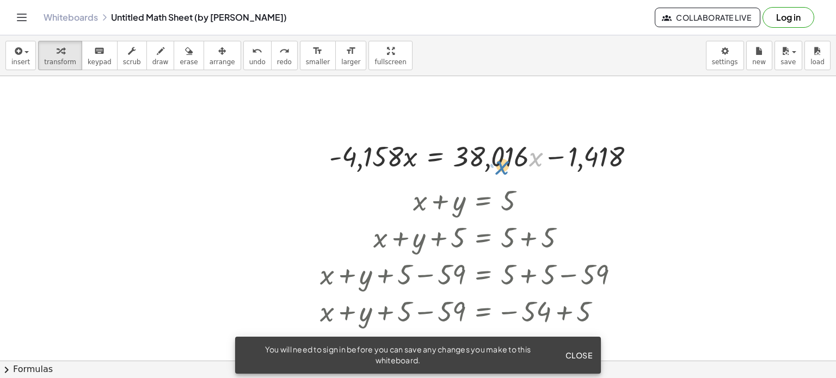
drag, startPoint x: 537, startPoint y: 161, endPoint x: 515, endPoint y: 168, distance: 22.4
click at [510, 169] on div at bounding box center [486, 155] width 325 height 37
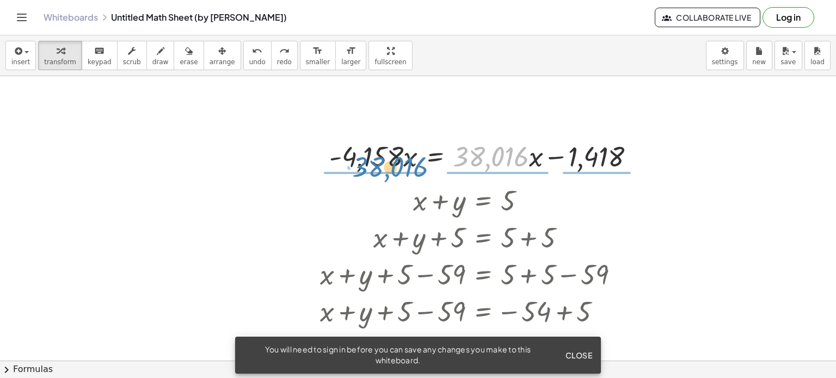
drag, startPoint x: 511, startPoint y: 156, endPoint x: 397, endPoint y: 166, distance: 114.7
click at [405, 164] on div at bounding box center [486, 155] width 325 height 37
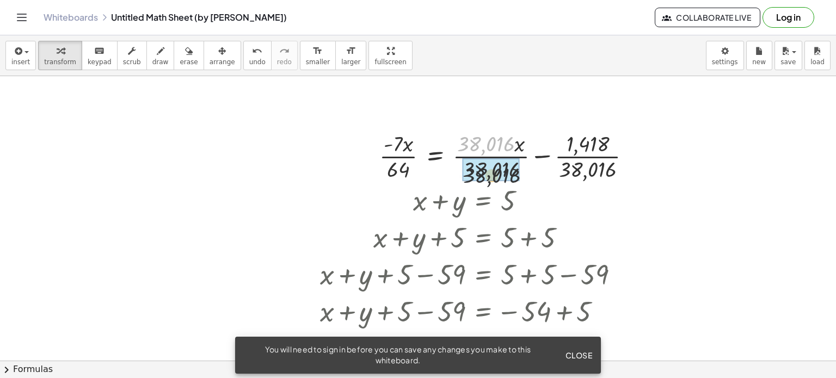
drag, startPoint x: 502, startPoint y: 164, endPoint x: 502, endPoint y: 181, distance: 17.4
click at [503, 178] on div at bounding box center [510, 155] width 272 height 54
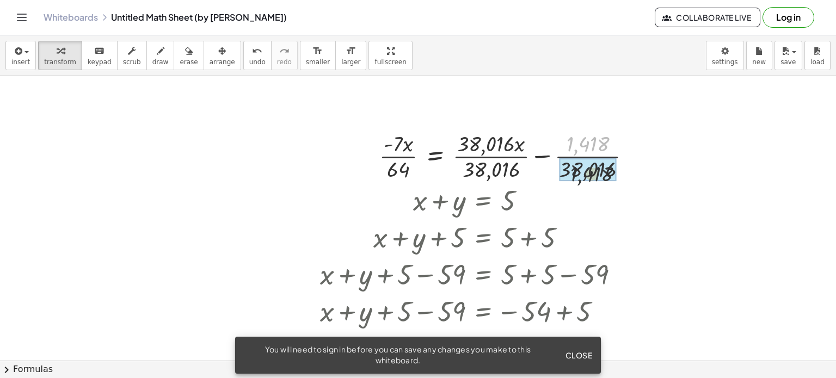
drag, startPoint x: 584, startPoint y: 140, endPoint x: 589, endPoint y: 177, distance: 36.8
drag, startPoint x: 395, startPoint y: 169, endPoint x: 492, endPoint y: 155, distance: 97.9
click at [492, 155] on div at bounding box center [508, 155] width 268 height 54
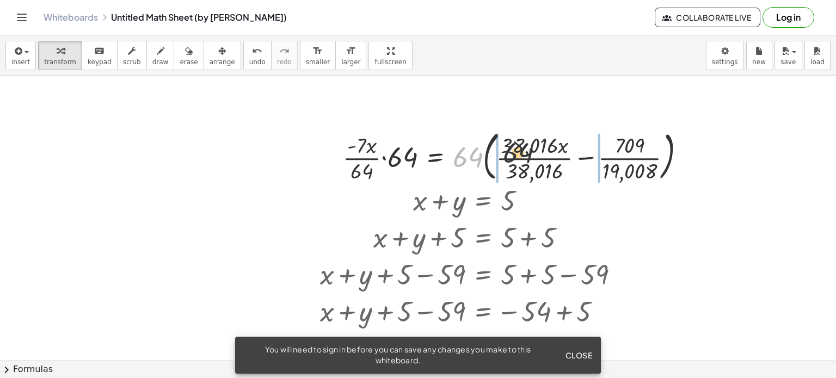
drag, startPoint x: 466, startPoint y: 161, endPoint x: 525, endPoint y: 155, distance: 59.0
click at [523, 156] on div at bounding box center [518, 155] width 362 height 59
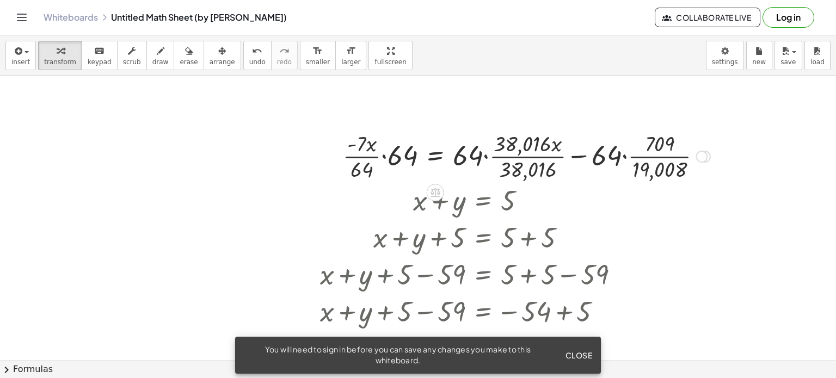
drag, startPoint x: 371, startPoint y: 168, endPoint x: 403, endPoint y: 155, distance: 34.9
click at [372, 168] on div at bounding box center [526, 155] width 378 height 54
click at [405, 153] on div at bounding box center [526, 155] width 378 height 54
drag, startPoint x: 405, startPoint y: 153, endPoint x: 358, endPoint y: 169, distance: 49.9
click at [358, 169] on div at bounding box center [533, 155] width 364 height 54
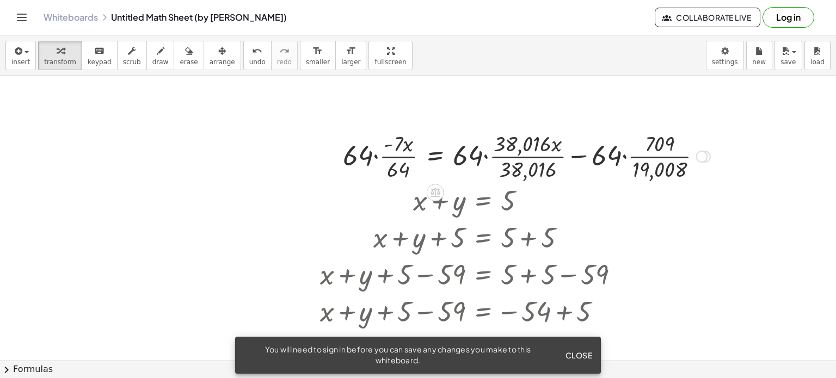
drag, startPoint x: 353, startPoint y: 152, endPoint x: 389, endPoint y: 169, distance: 40.2
click at [353, 153] on div at bounding box center [526, 155] width 378 height 54
click at [397, 170] on div at bounding box center [526, 155] width 378 height 54
drag, startPoint x: 397, startPoint y: 170, endPoint x: 397, endPoint y: 153, distance: 16.9
click at [397, 153] on div at bounding box center [526, 155] width 378 height 54
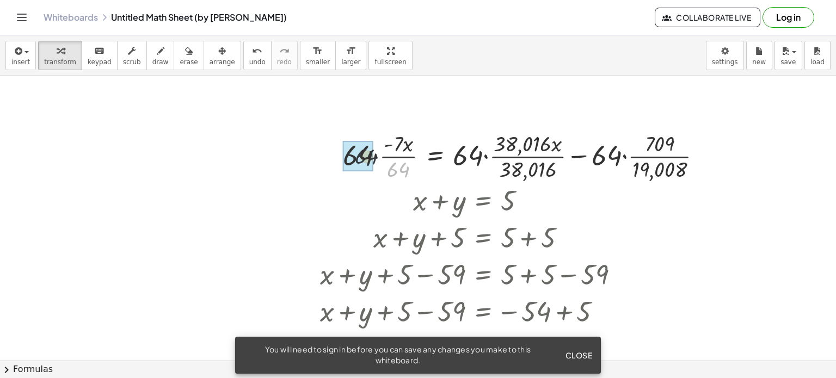
drag, startPoint x: 396, startPoint y: 172, endPoint x: 358, endPoint y: 158, distance: 40.1
drag, startPoint x: 468, startPoint y: 158, endPoint x: 510, endPoint y: 149, distance: 42.9
click at [509, 147] on div at bounding box center [544, 155] width 342 height 54
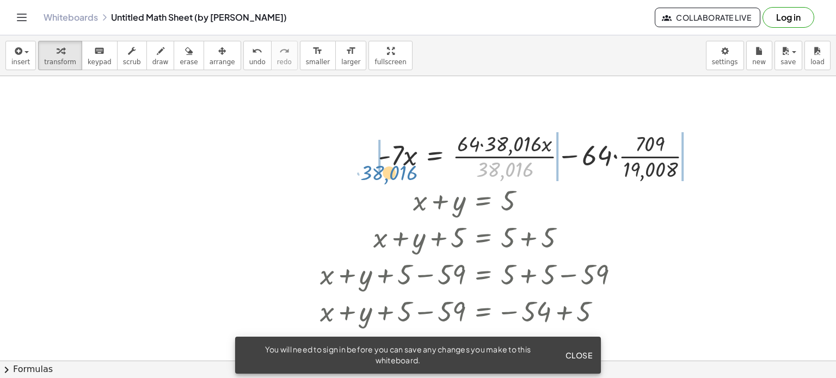
drag, startPoint x: 505, startPoint y: 171, endPoint x: 390, endPoint y: 174, distance: 115.4
click at [390, 174] on div at bounding box center [540, 155] width 334 height 54
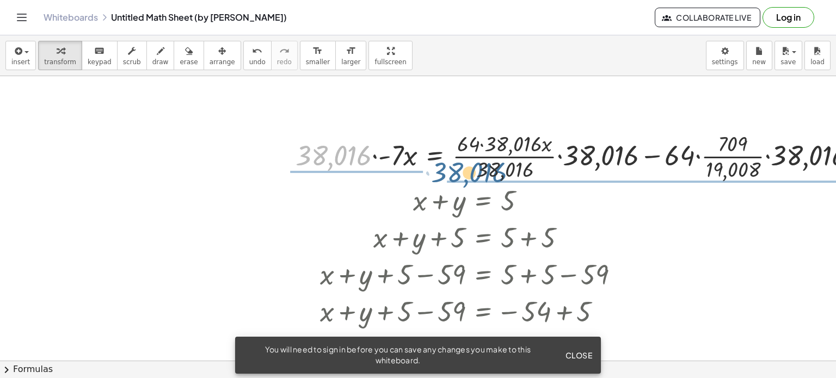
drag, startPoint x: 344, startPoint y: 156, endPoint x: 497, endPoint y: 172, distance: 153.7
click at [492, 173] on div at bounding box center [581, 155] width 582 height 54
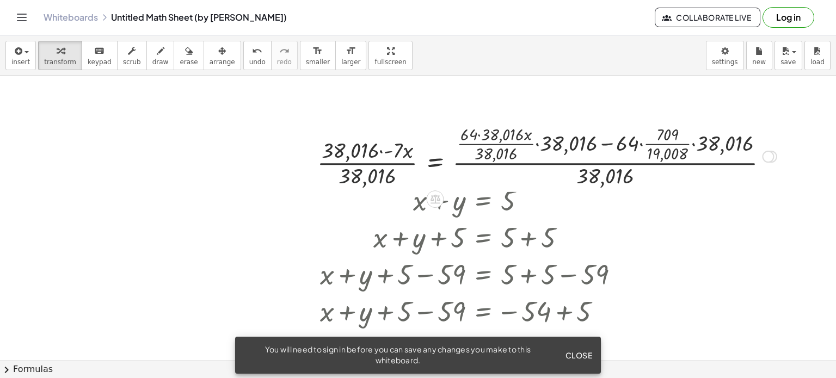
click at [373, 187] on div at bounding box center [547, 155] width 470 height 67
drag, startPoint x: 366, startPoint y: 177, endPoint x: 657, endPoint y: 181, distance: 291.1
click at [662, 181] on div at bounding box center [547, 155] width 470 height 67
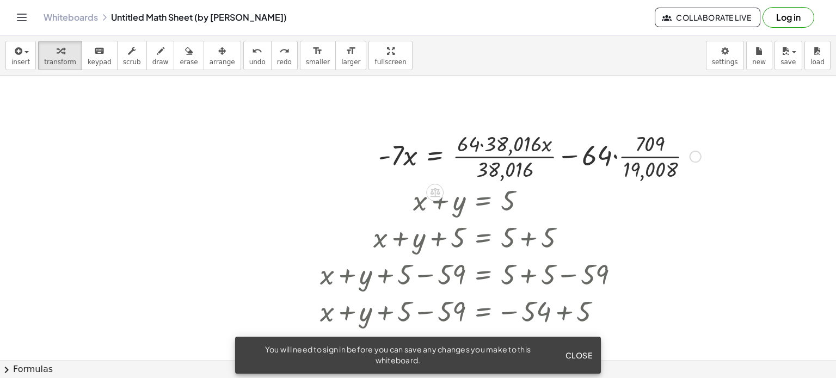
click at [705, 184] on div "+ ( · · 2 · ( + 3 + · 12 · 2 ) · 22 ) − · ( + · 3 · x − 1 ) · 4 · ( · 2 · ( + 3…" at bounding box center [535, 156] width 347 height 60
drag, startPoint x: 601, startPoint y: 156, endPoint x: 625, endPoint y: 147, distance: 25.7
click at [625, 147] on div at bounding box center [540, 155] width 334 height 54
drag, startPoint x: 621, startPoint y: 149, endPoint x: 643, endPoint y: 143, distance: 22.6
click at [643, 143] on div at bounding box center [540, 155] width 334 height 54
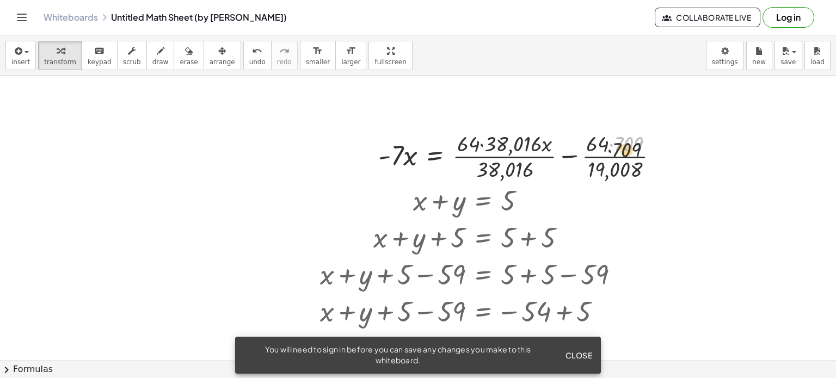
drag, startPoint x: 626, startPoint y: 134, endPoint x: 622, endPoint y: 143, distance: 9.8
click at [622, 143] on div at bounding box center [522, 155] width 299 height 54
drag, startPoint x: 594, startPoint y: 140, endPoint x: 625, endPoint y: 140, distance: 30.5
drag, startPoint x: 607, startPoint y: 143, endPoint x: 615, endPoint y: 168, distance: 26.5
